Goal: Task Accomplishment & Management: Complete application form

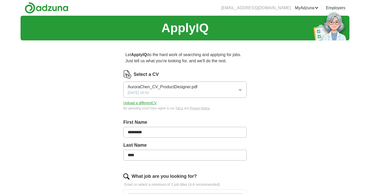
click at [161, 58] on p "Let ApplyIQ do the hard work of searching and applying for jobs. Just tell us w…" at bounding box center [184, 58] width 123 height 16
click at [158, 51] on div at bounding box center [158, 51] width 0 height 0
click at [158, 53] on p "Let ApplyIQ do the hard work of searching and applying for jobs. Just tell us w…" at bounding box center [184, 58] width 123 height 16
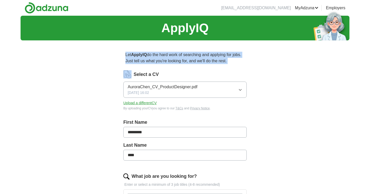
click at [158, 53] on p "Let ApplyIQ do the hard work of searching and applying for jobs. Just tell us w…" at bounding box center [184, 58] width 123 height 16
click at [154, 45] on div at bounding box center [154, 45] width 0 height 0
click at [133, 50] on p "Let ApplyIQ do the hard work of searching and applying for jobs. Just tell us w…" at bounding box center [184, 58] width 123 height 16
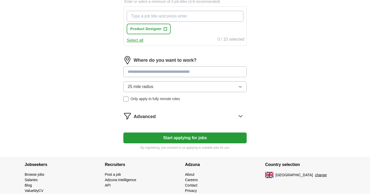
scroll to position [21, 0]
